Goal: Task Accomplishment & Management: Manage account settings

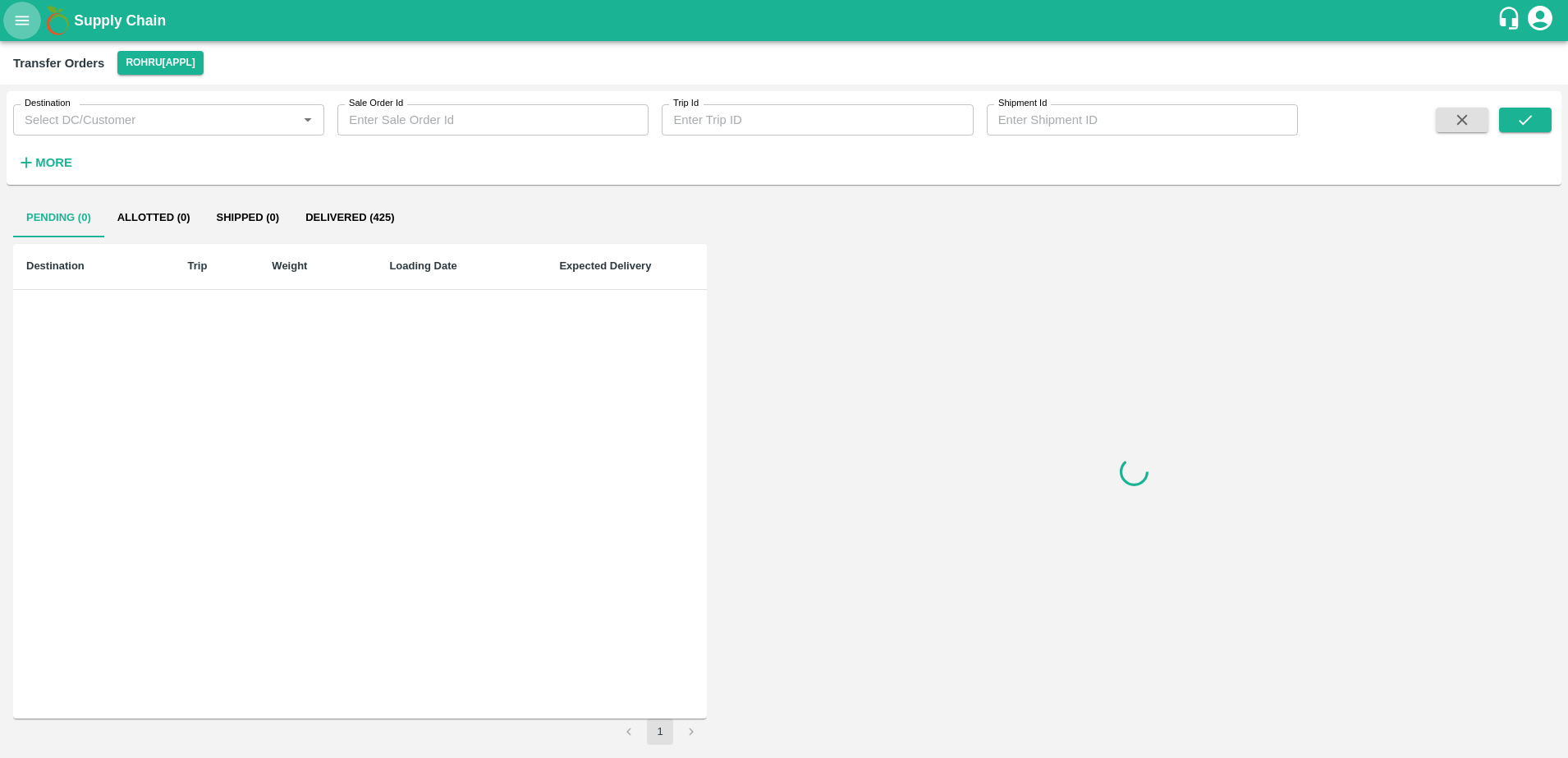
click at [11, 28] on button "open drawer" at bounding box center [22, 20] width 38 height 38
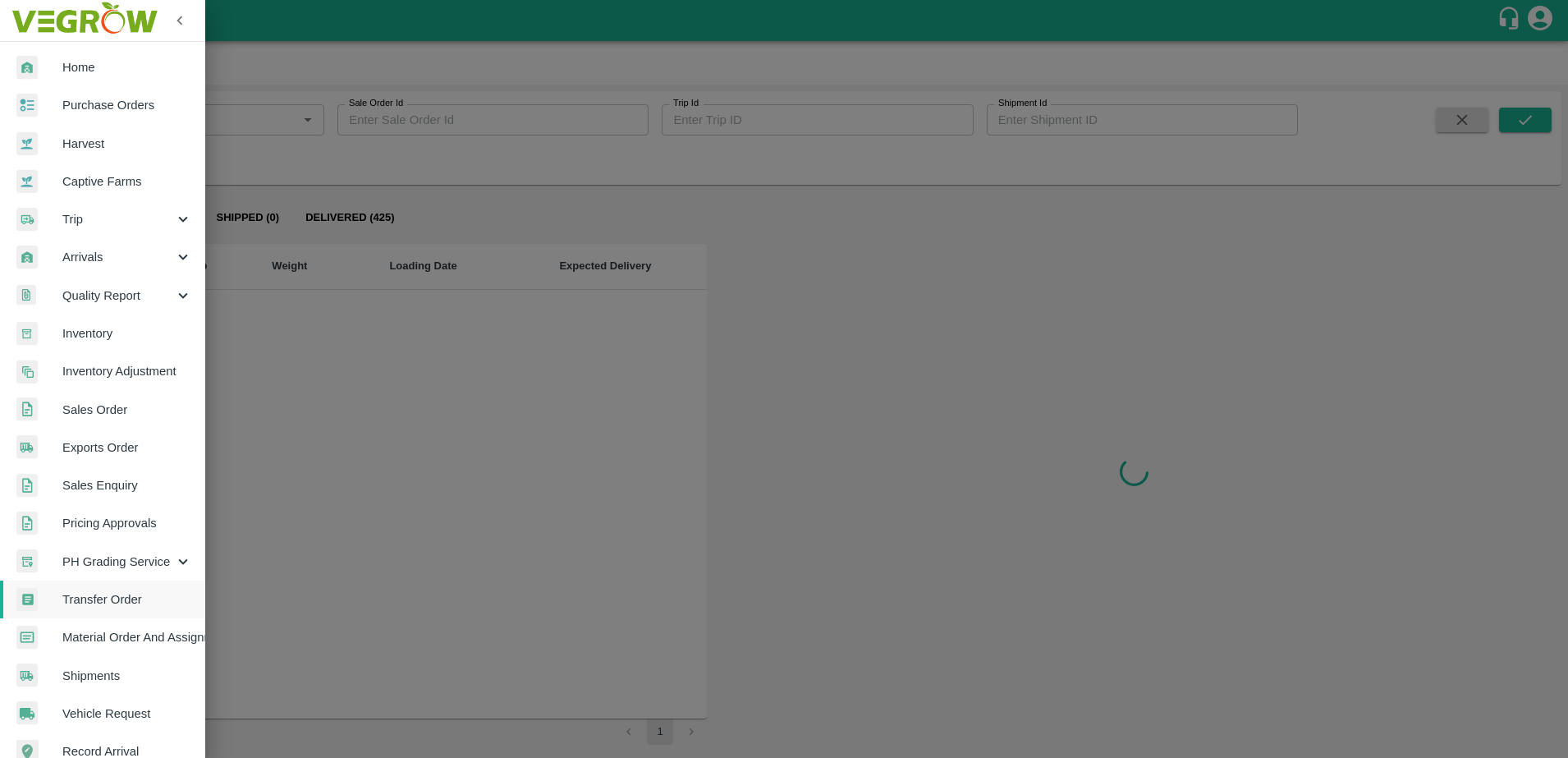
scroll to position [216, 0]
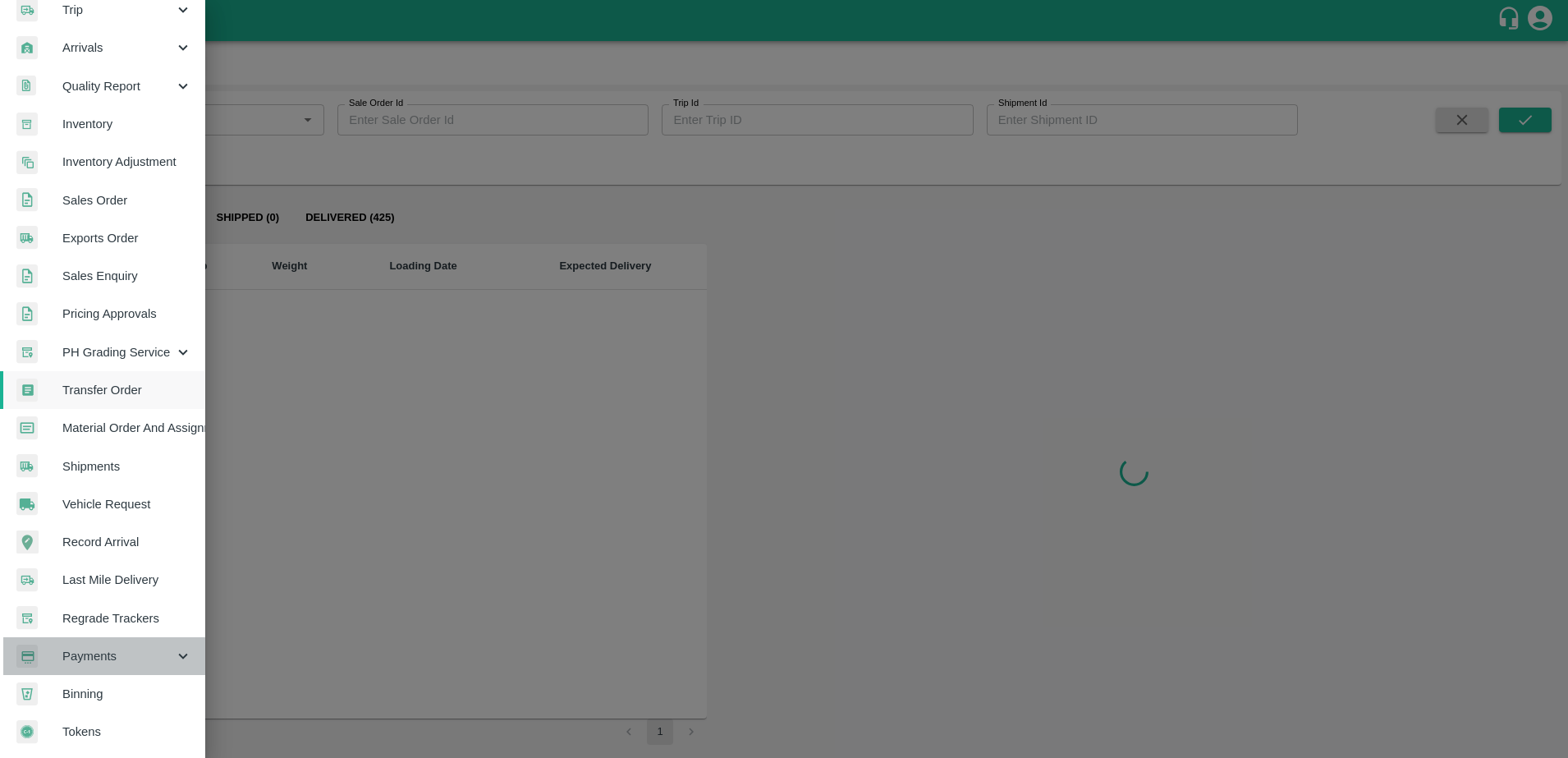
click at [105, 647] on span "Payments" at bounding box center [118, 656] width 111 height 18
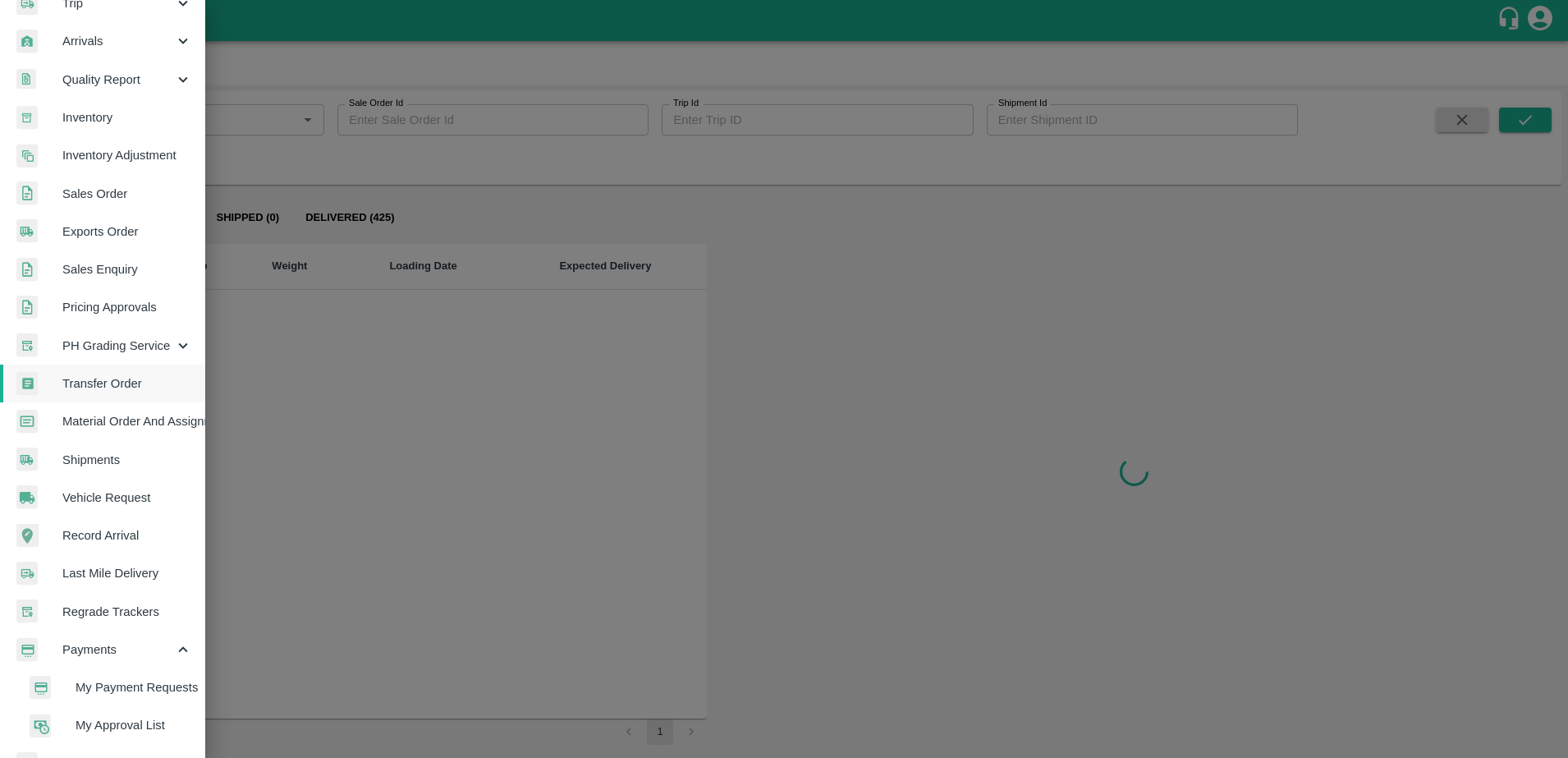
click at [116, 687] on span "My Payment Requests" at bounding box center [133, 687] width 117 height 18
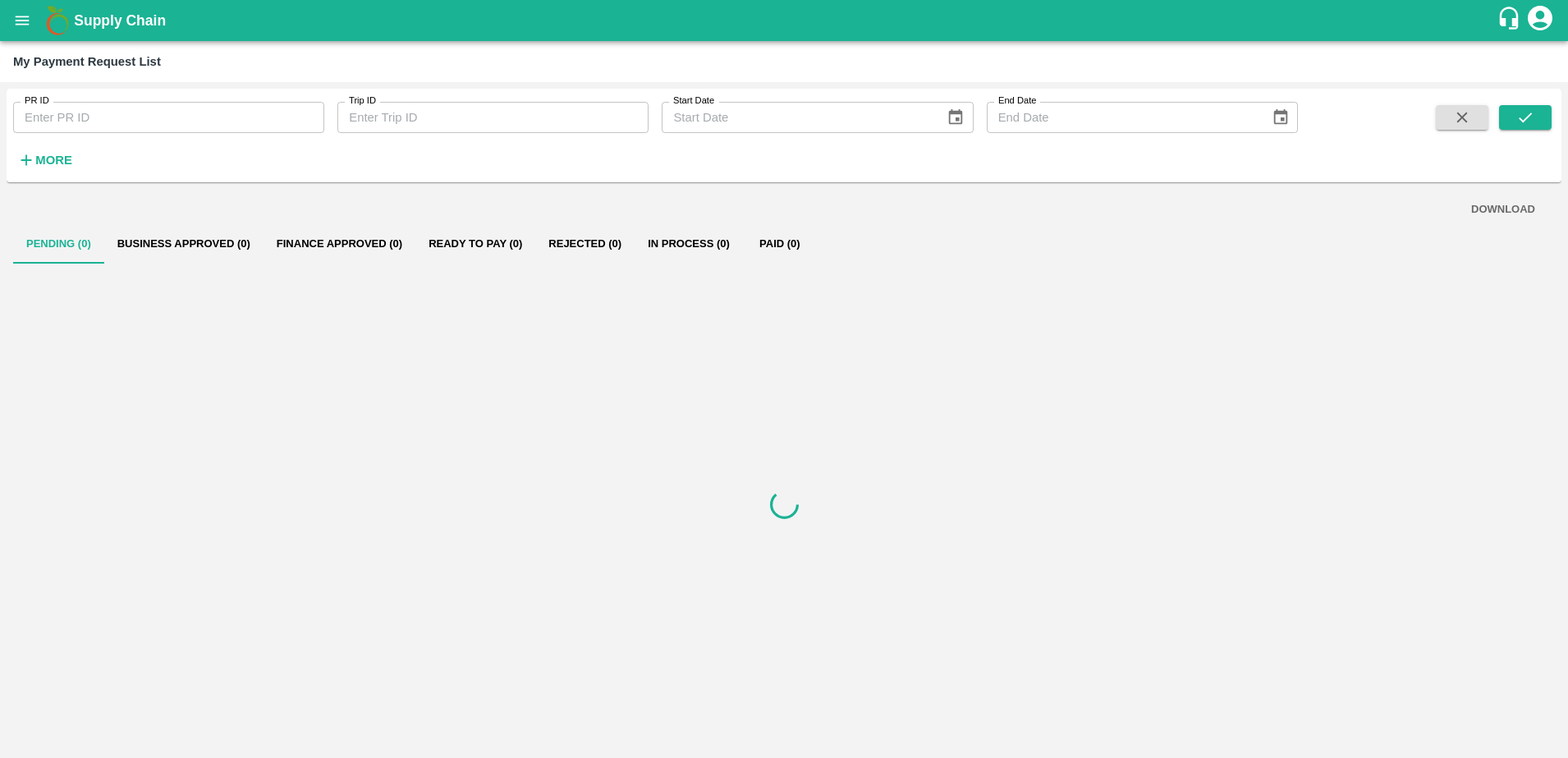
click at [89, 103] on input "PR ID" at bounding box center [168, 118] width 311 height 31
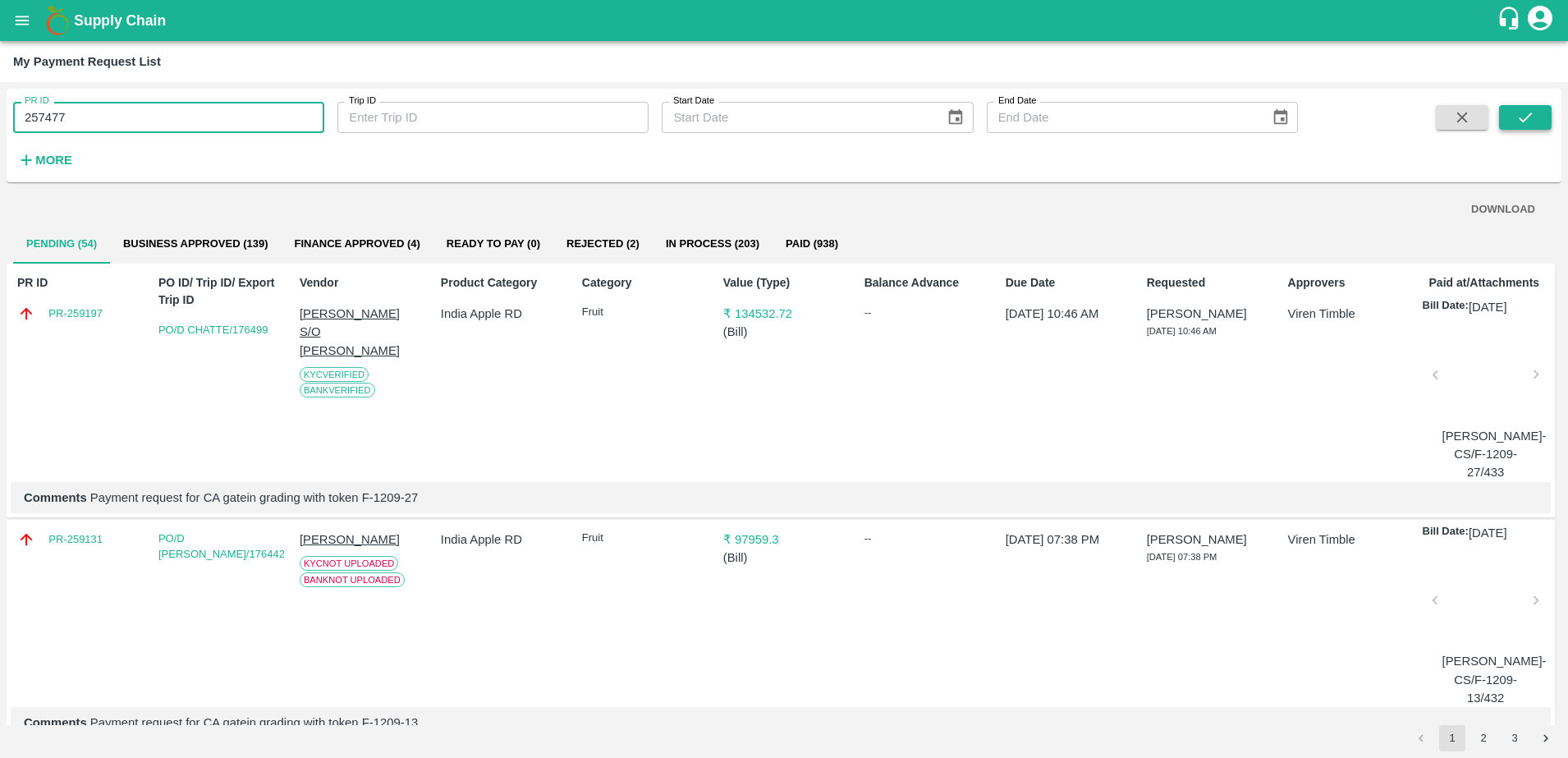
click at [1534, 119] on icon "submit" at bounding box center [1525, 118] width 18 height 18
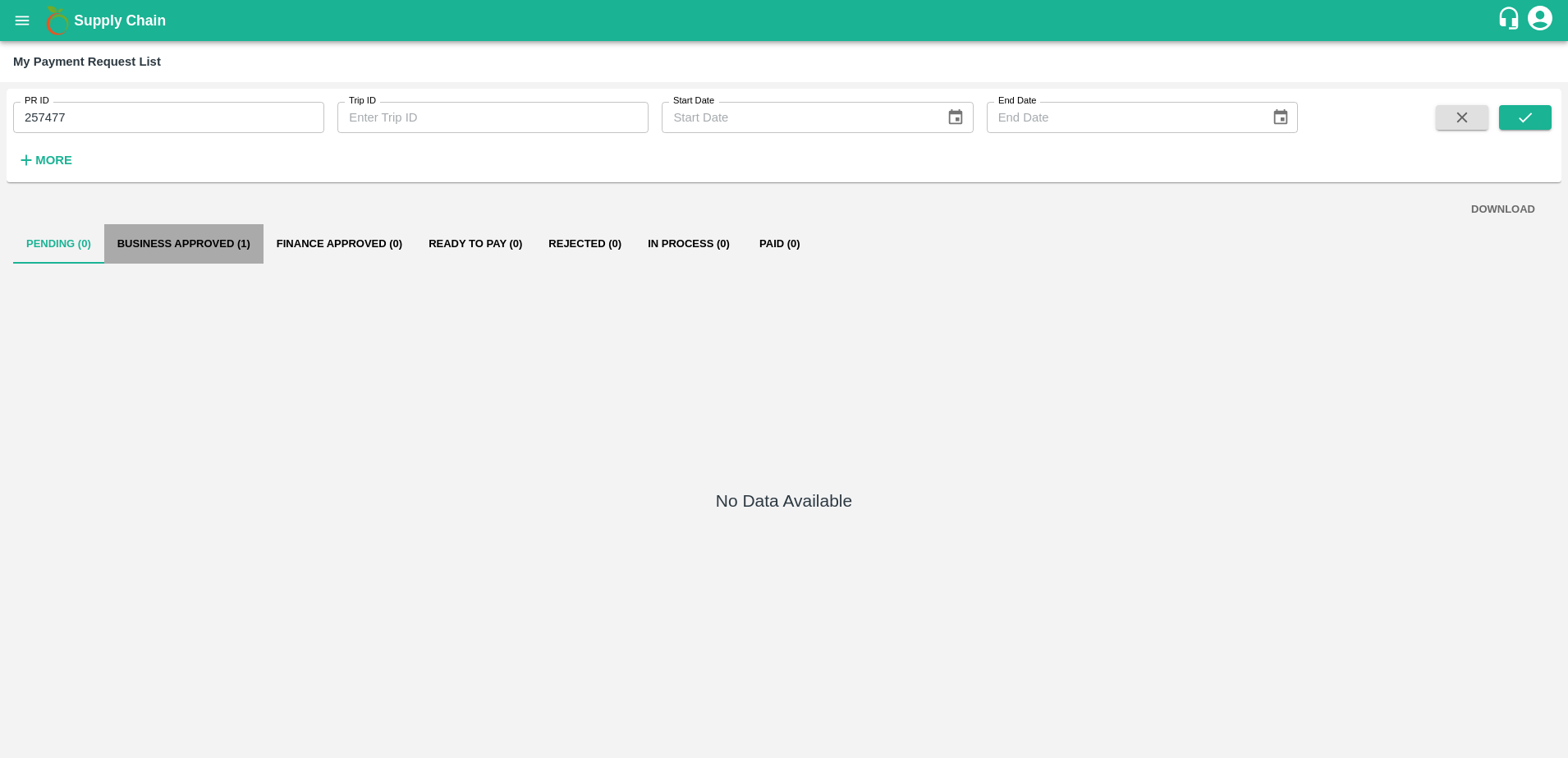
click at [198, 240] on button "Business Approved (1)" at bounding box center [183, 244] width 159 height 40
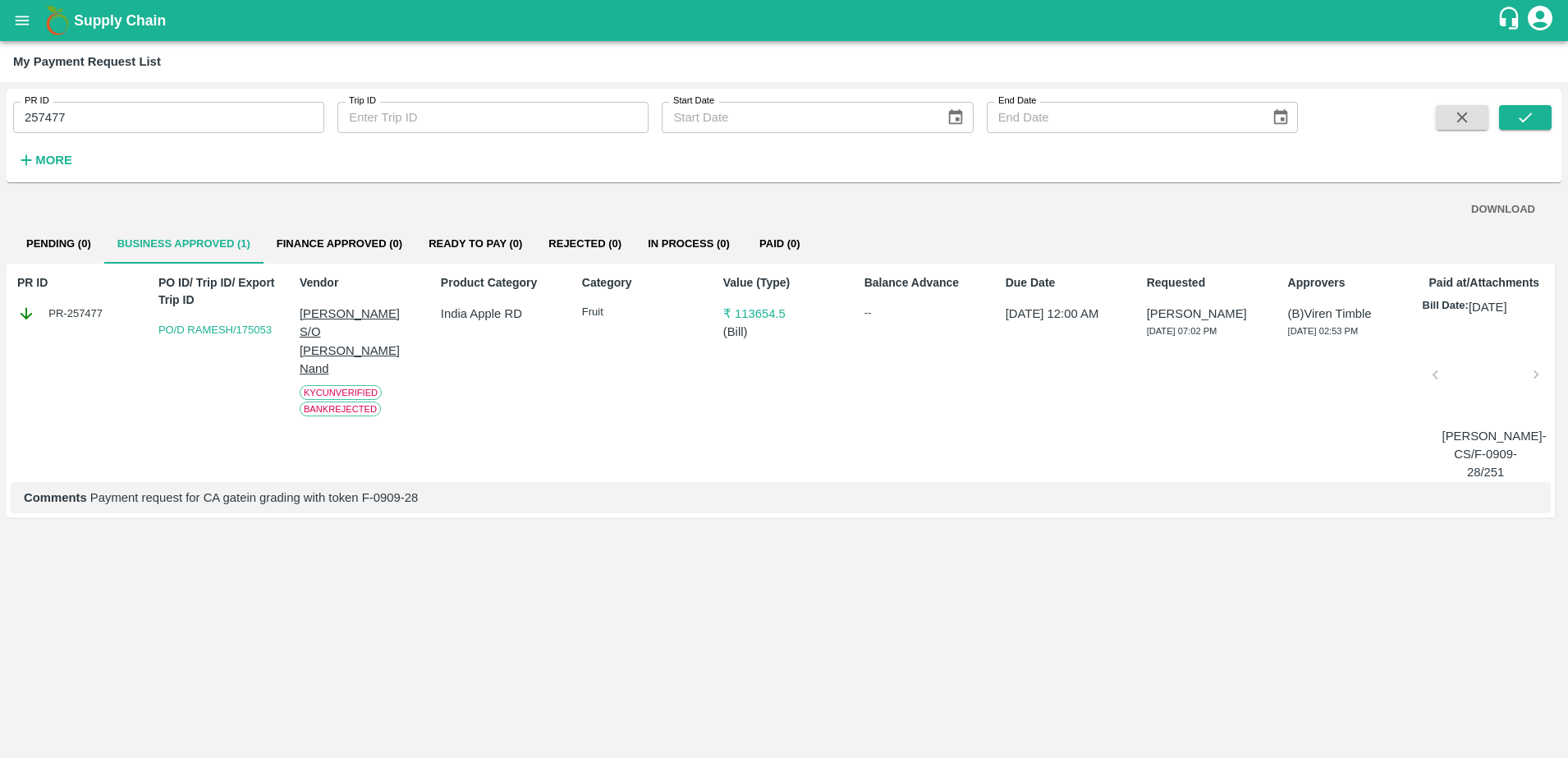
click at [339, 323] on p "[PERSON_NAME] S/O [PERSON_NAME] Nand" at bounding box center [361, 340] width 121 height 73
click at [256, 106] on input "257477" at bounding box center [168, 118] width 311 height 31
type input "2"
click at [1539, 121] on button "submit" at bounding box center [1525, 117] width 52 height 25
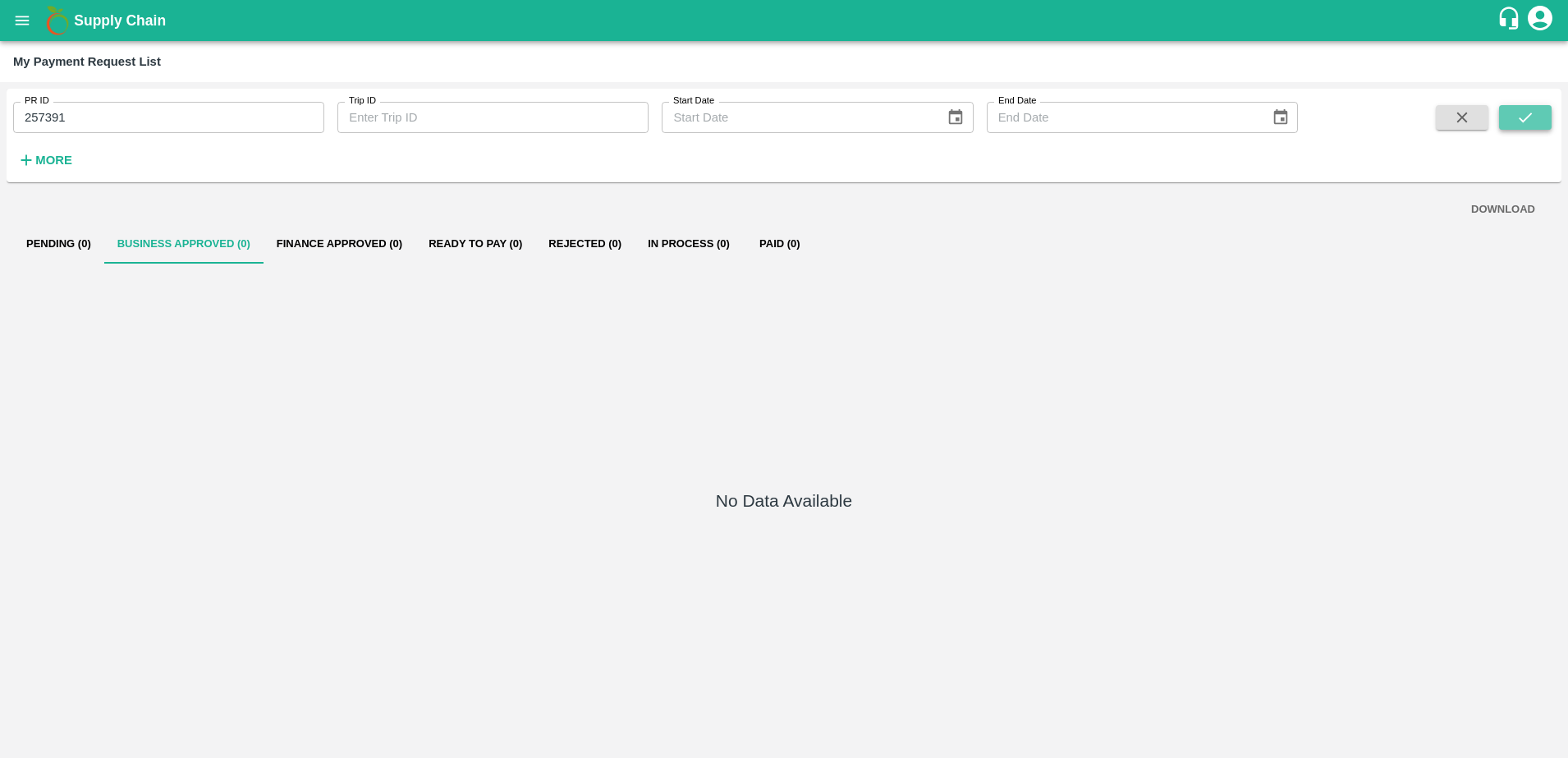
click at [1529, 117] on icon "submit" at bounding box center [1525, 118] width 18 height 18
click at [210, 109] on input "257391" at bounding box center [168, 118] width 311 height 31
type input "2"
click at [1525, 123] on icon "submit" at bounding box center [1525, 118] width 18 height 18
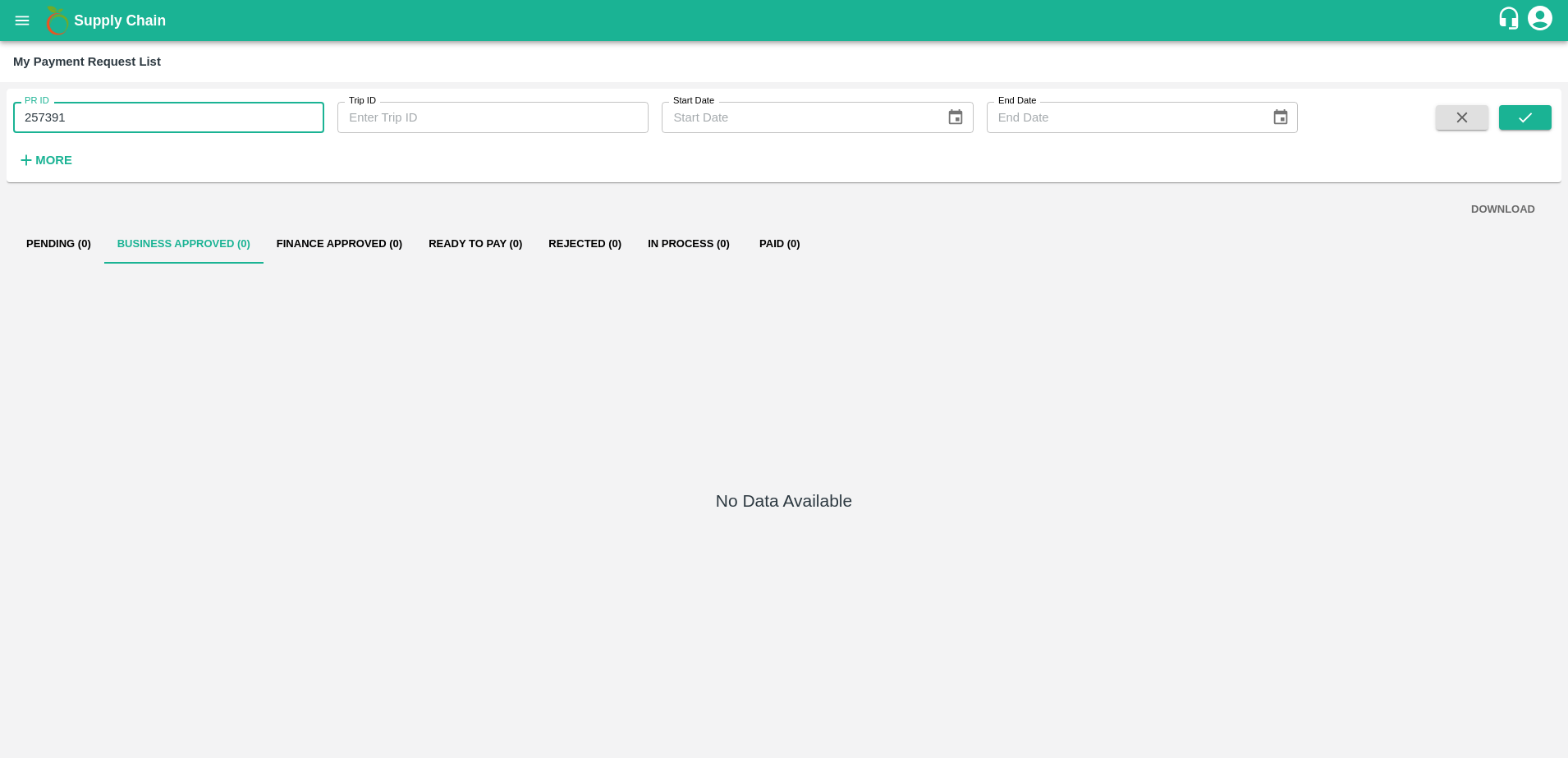
click at [248, 118] on input "257391" at bounding box center [168, 118] width 311 height 31
type input "2"
type input "257391"
click at [1522, 125] on icon "submit" at bounding box center [1525, 118] width 18 height 18
click at [73, 117] on input "257391" at bounding box center [168, 118] width 311 height 31
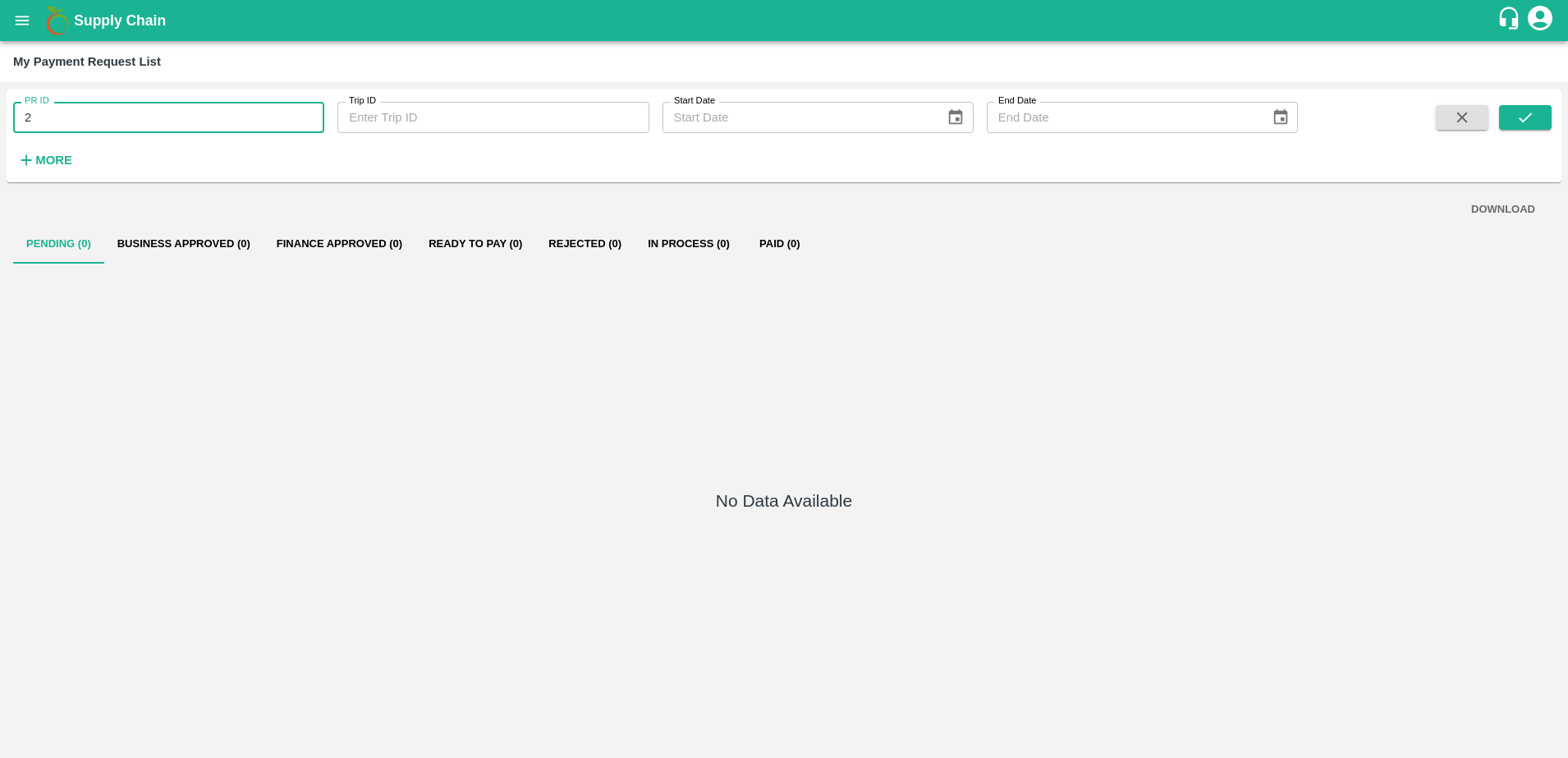
type input "2"
click at [1528, 112] on icon "submit" at bounding box center [1525, 118] width 18 height 18
click at [262, 112] on input "257391" at bounding box center [168, 118] width 311 height 31
type input "2"
click at [1528, 119] on icon "submit" at bounding box center [1525, 118] width 18 height 18
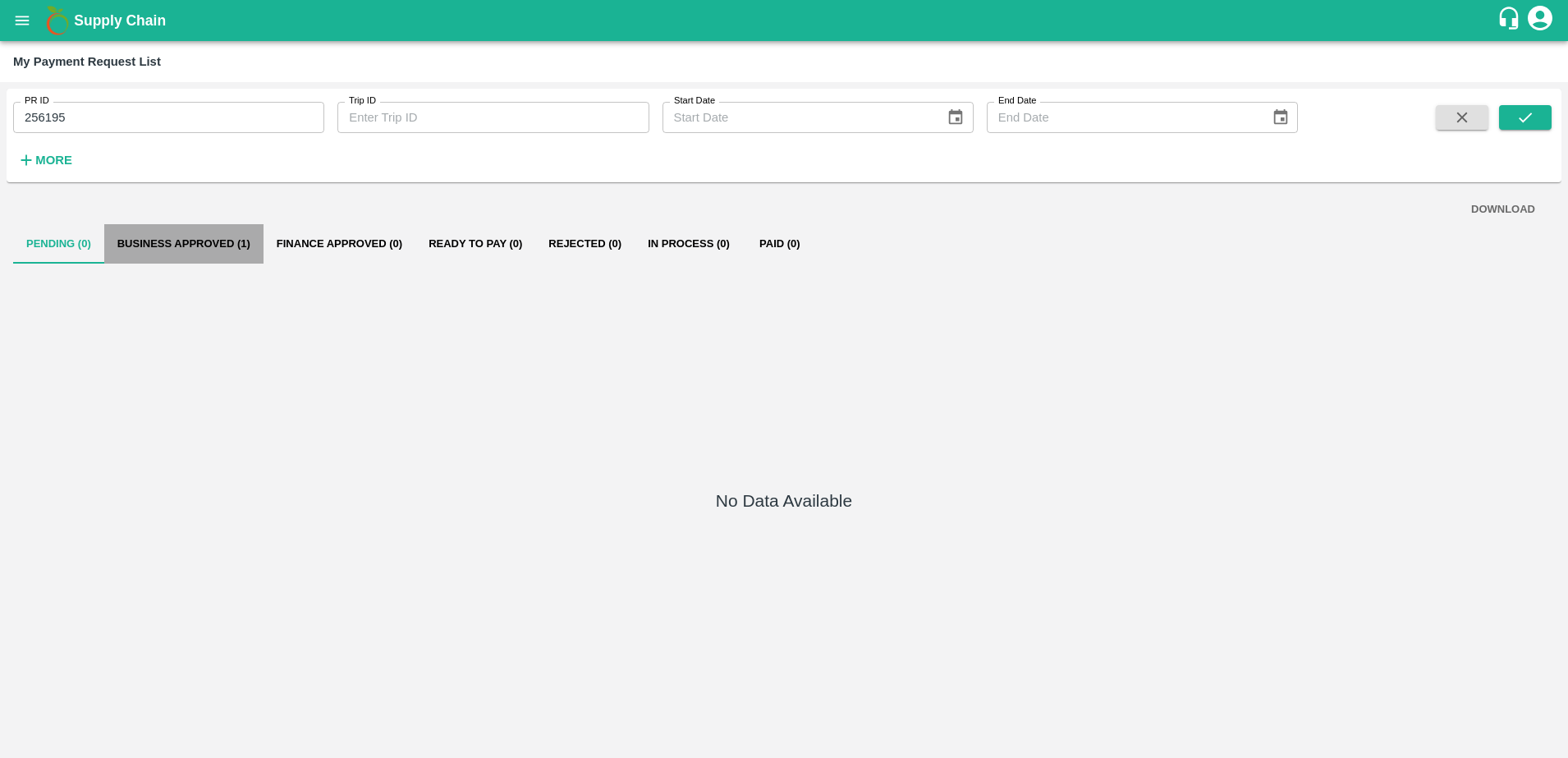
click at [166, 240] on button "Business Approved (1)" at bounding box center [183, 244] width 159 height 40
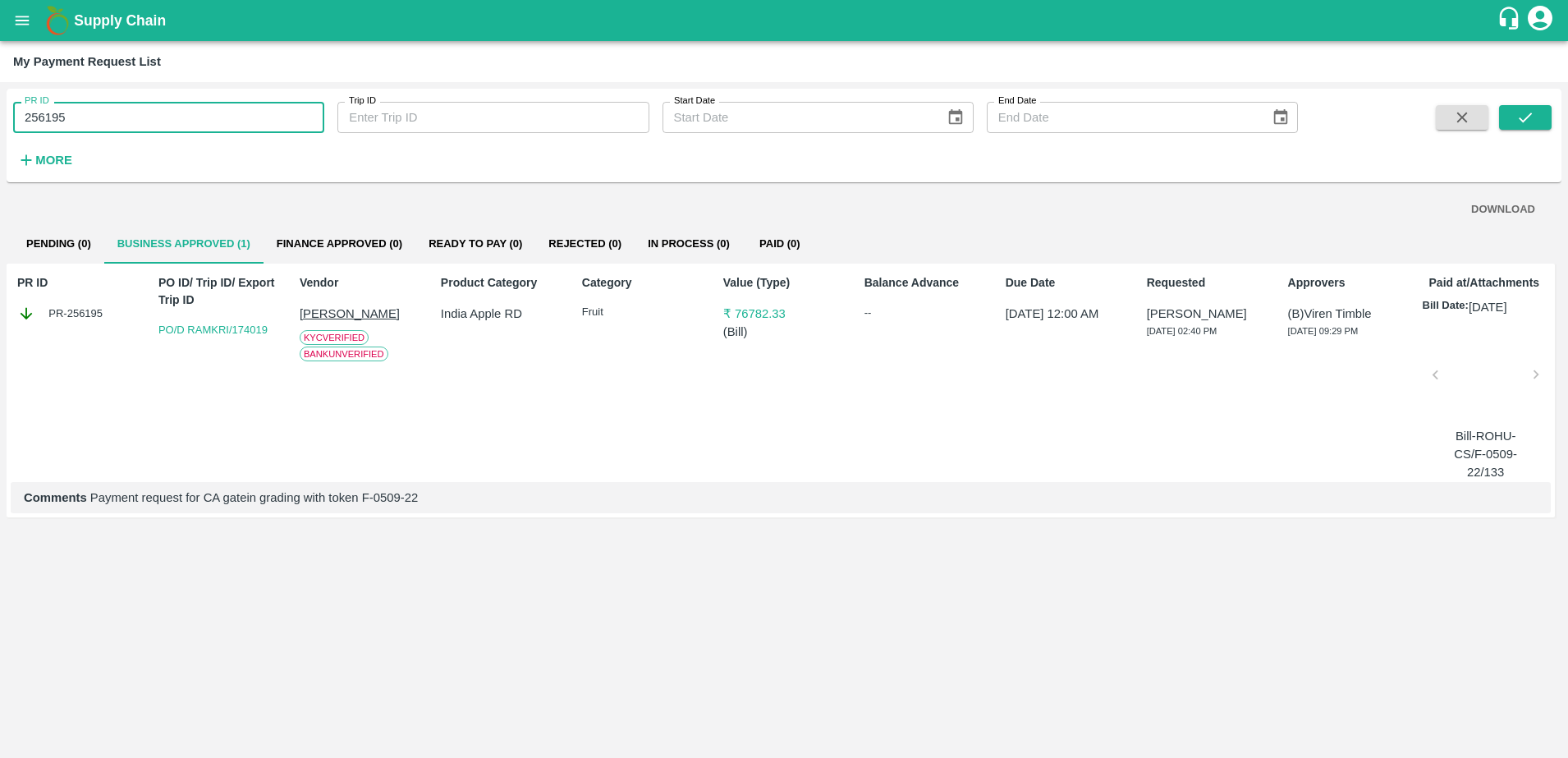
click at [223, 121] on input "256195" at bounding box center [168, 118] width 311 height 31
click at [1520, 112] on icon "submit" at bounding box center [1525, 118] width 18 height 18
click at [316, 310] on p "Anup" at bounding box center [361, 314] width 121 height 18
click at [189, 105] on input "257847" at bounding box center [168, 118] width 311 height 31
type input "2"
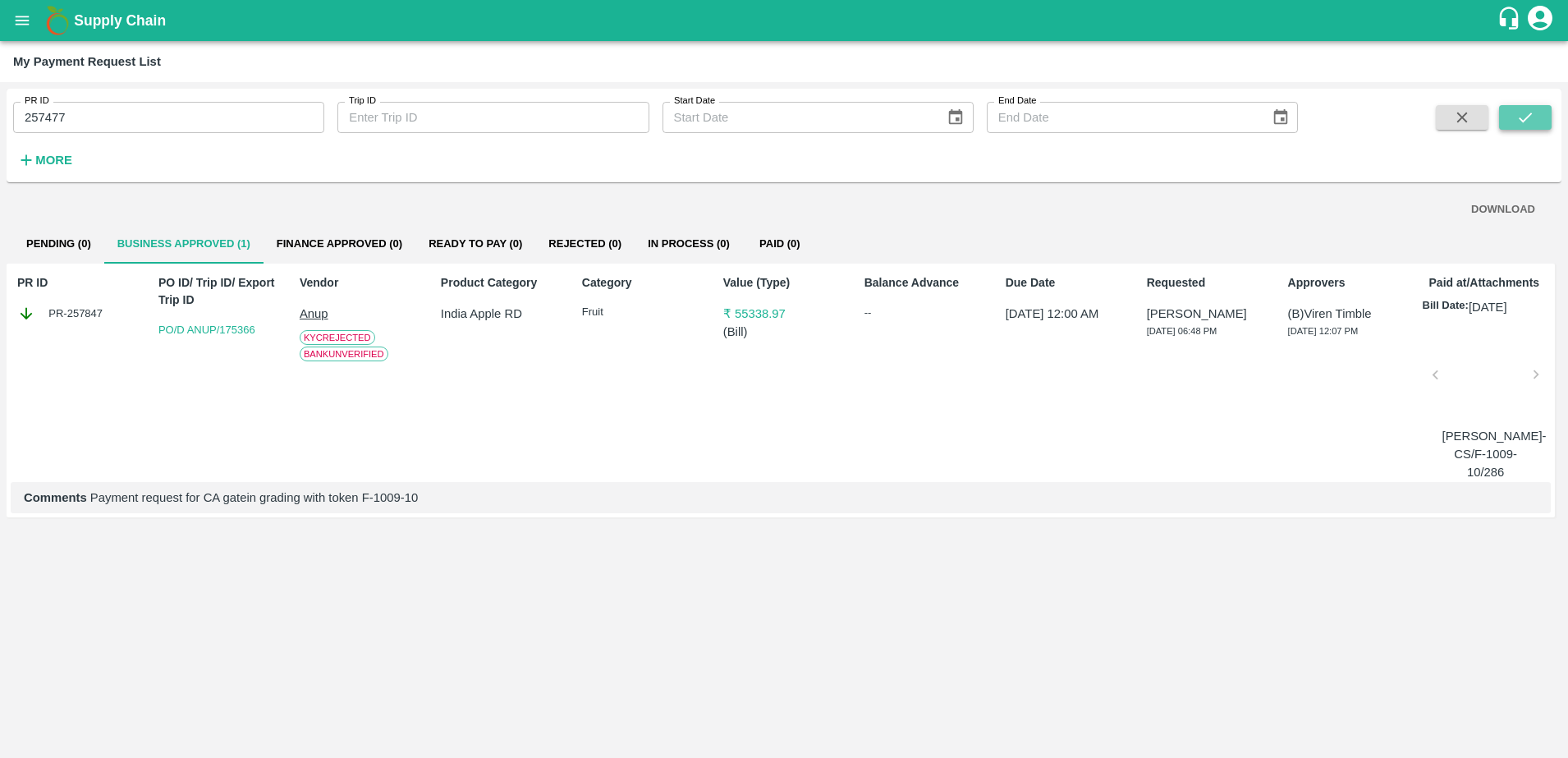
click at [1515, 121] on button "submit" at bounding box center [1525, 117] width 52 height 25
click at [330, 332] on p "[PERSON_NAME] S/O [PERSON_NAME] Nand" at bounding box center [361, 340] width 121 height 73
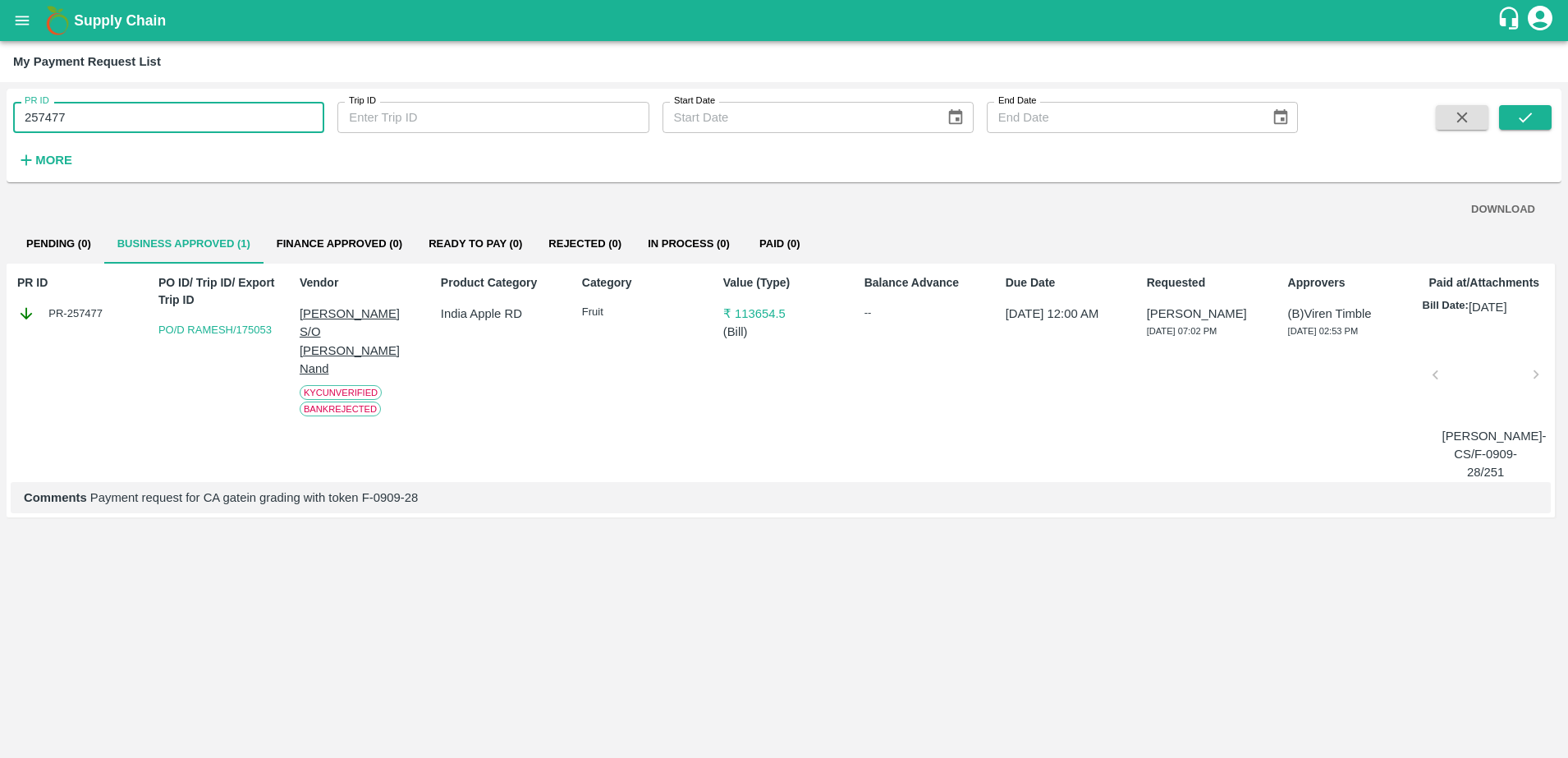
click at [205, 118] on input "257477" at bounding box center [168, 118] width 311 height 31
type input "2"
type input "257391"
click at [1516, 121] on icon "submit" at bounding box center [1525, 118] width 18 height 18
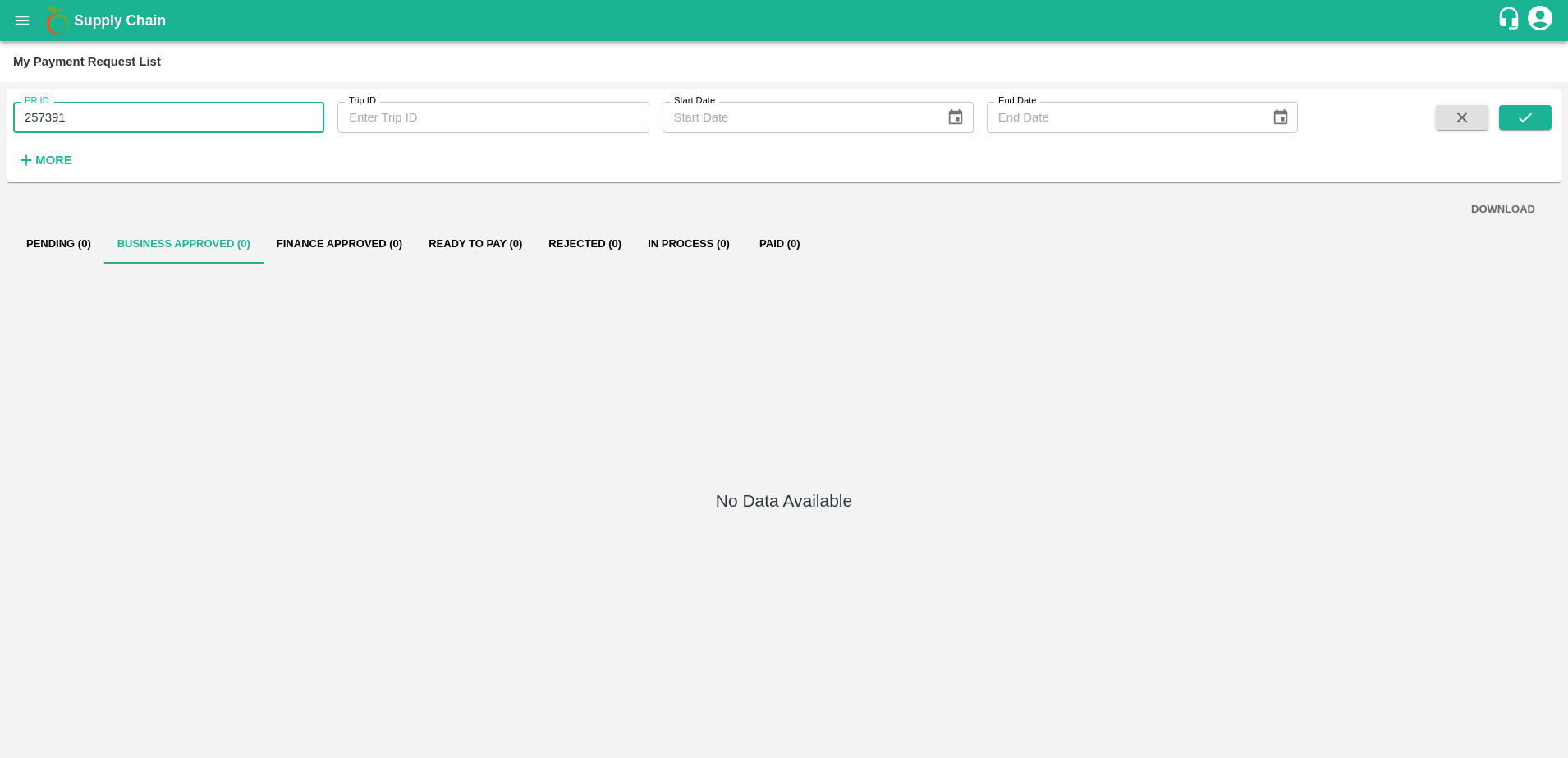
click at [287, 110] on input "257391" at bounding box center [168, 118] width 311 height 31
type input "2"
type input "256195"
click at [1525, 124] on icon "submit" at bounding box center [1525, 118] width 18 height 18
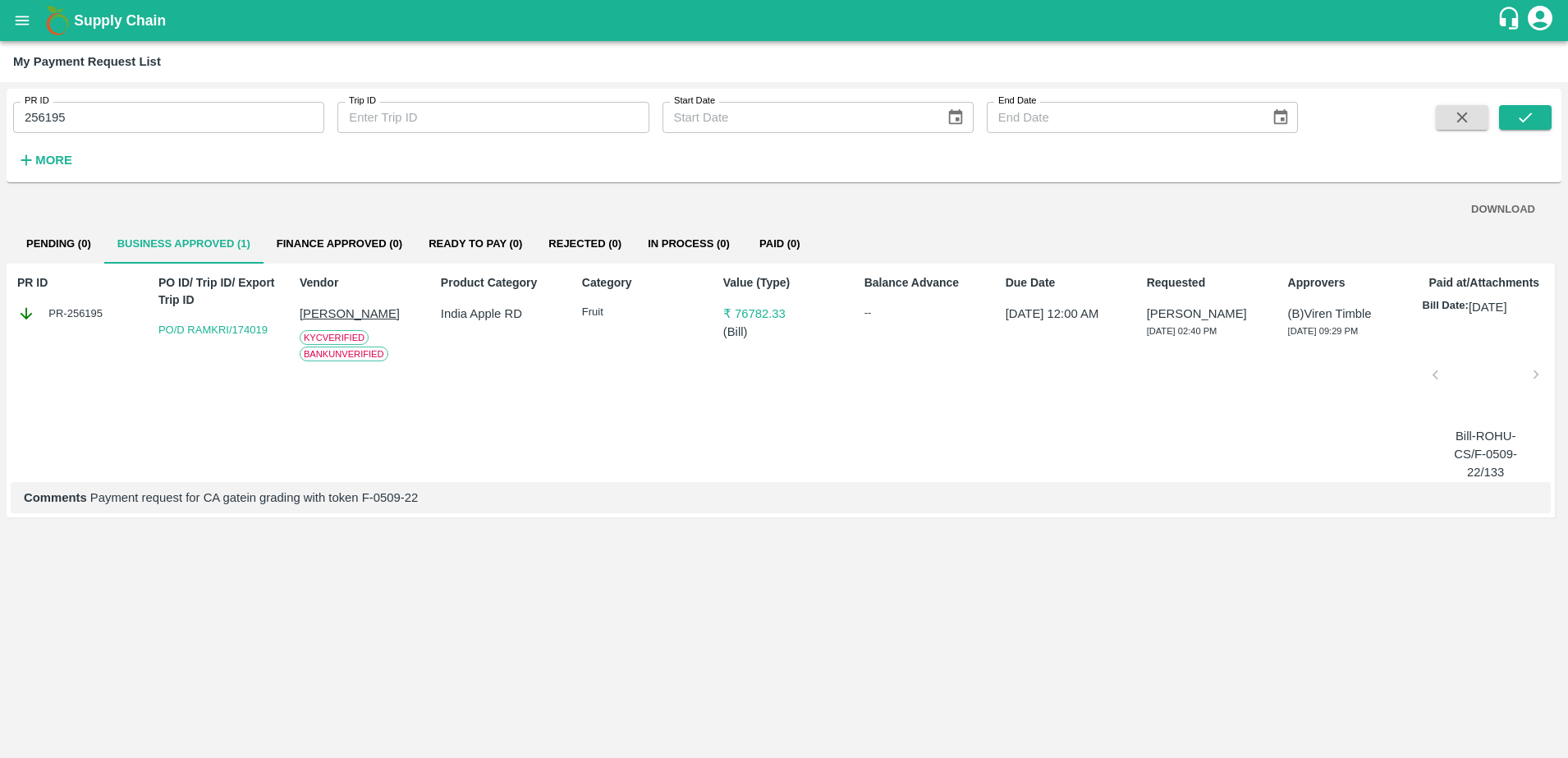
click at [332, 309] on p "Ram Krishan" at bounding box center [361, 314] width 121 height 18
click at [331, 312] on p "Ram Krishan" at bounding box center [361, 314] width 121 height 18
